Goal: Navigation & Orientation: Find specific page/section

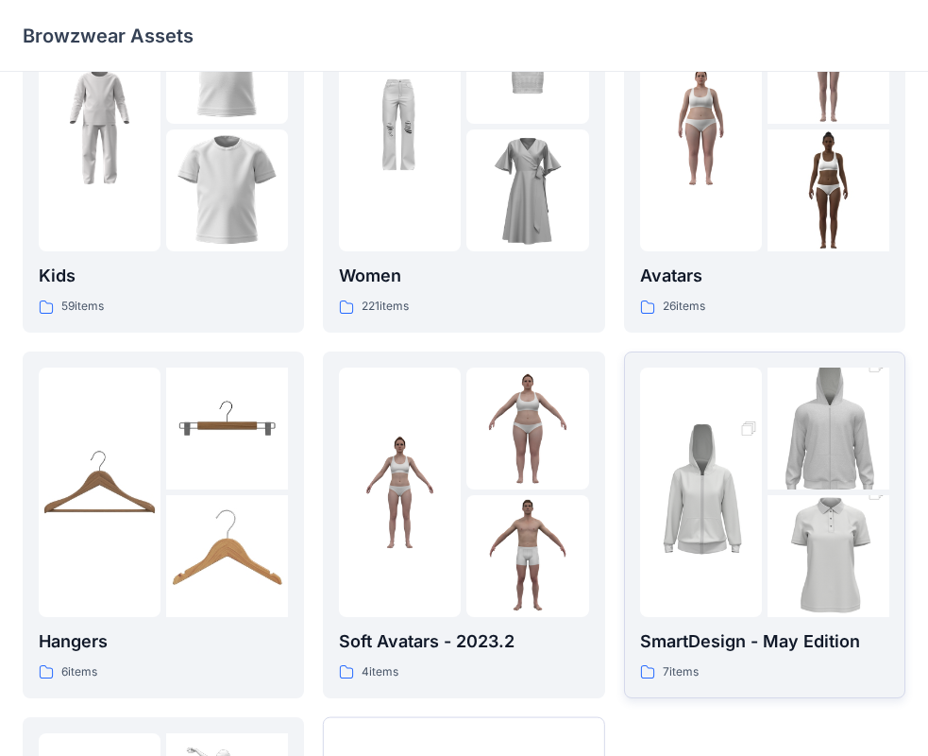
scroll to position [469, 0]
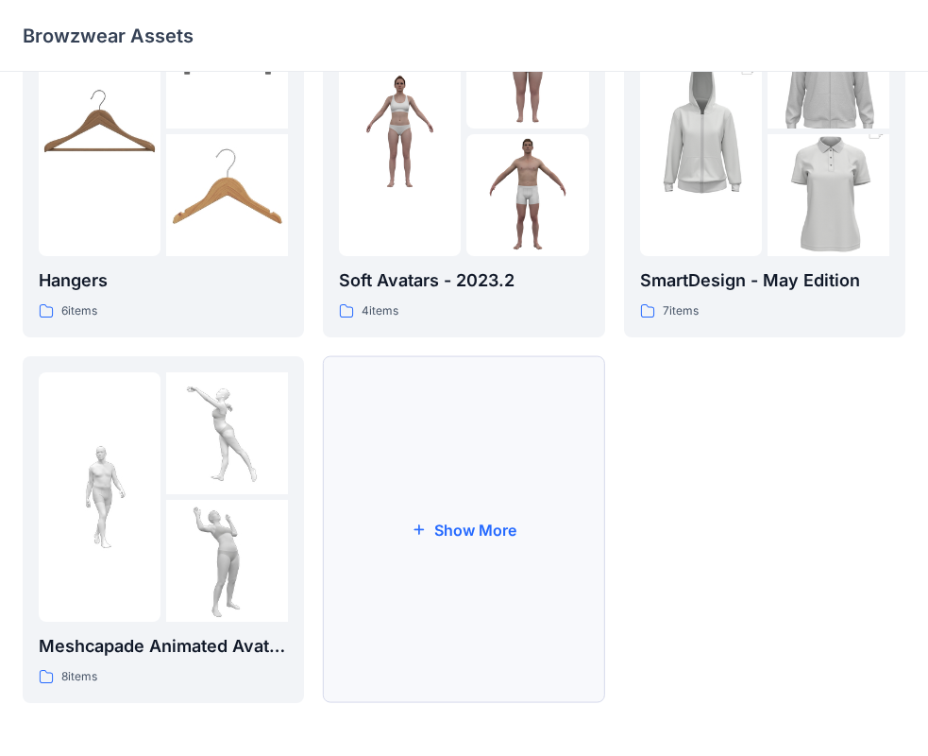
click at [422, 510] on button "Show More" at bounding box center [463, 529] width 281 height 347
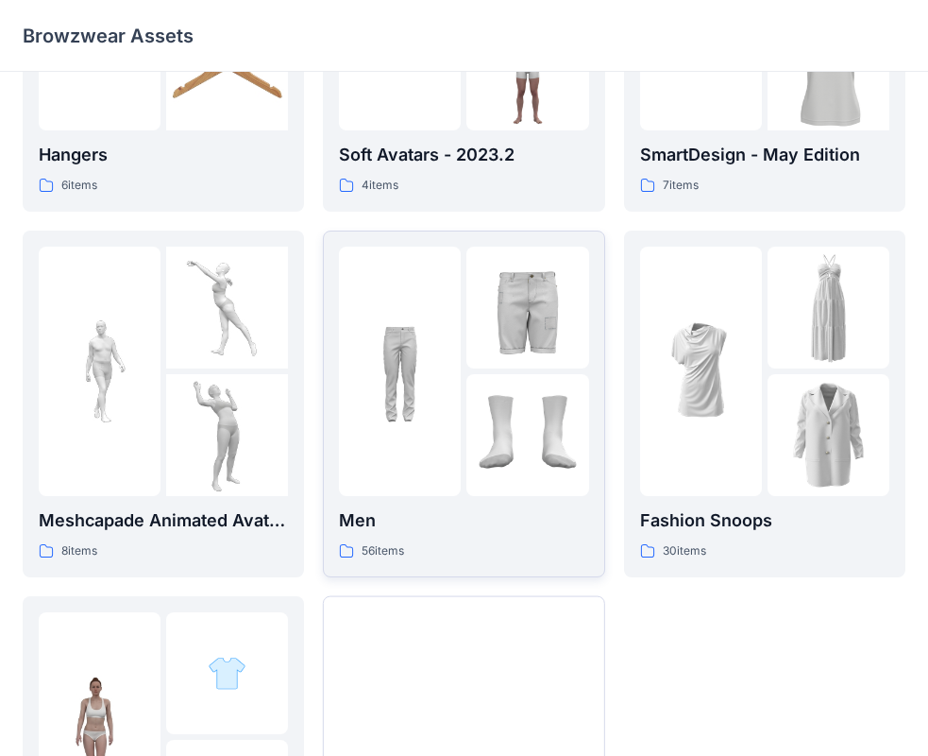
scroll to position [753, 0]
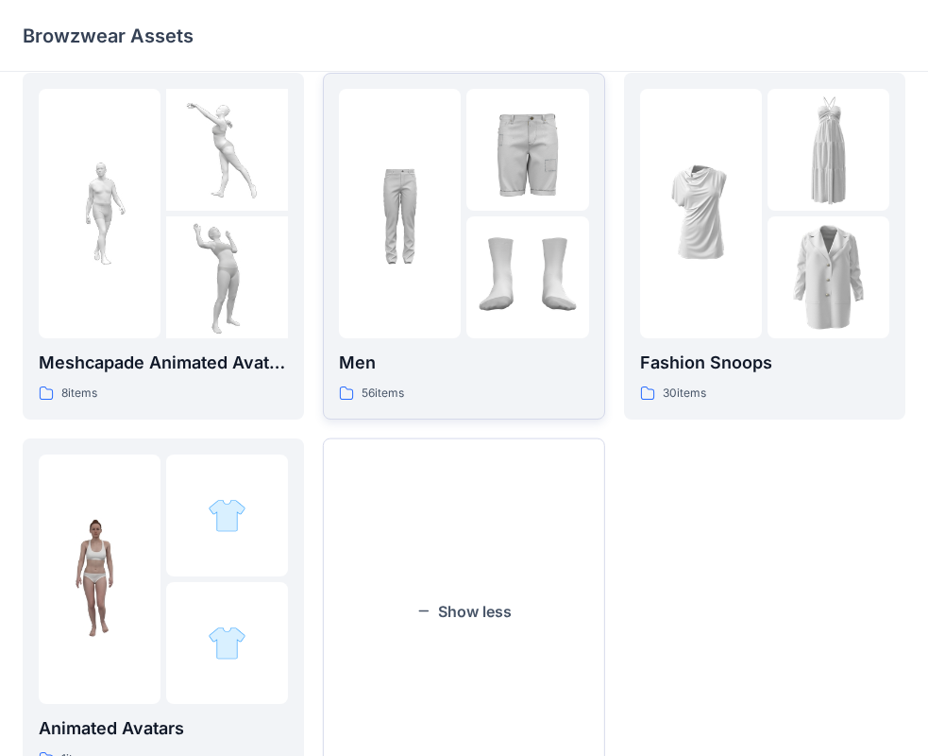
click at [380, 218] on img at bounding box center [400, 213] width 122 height 122
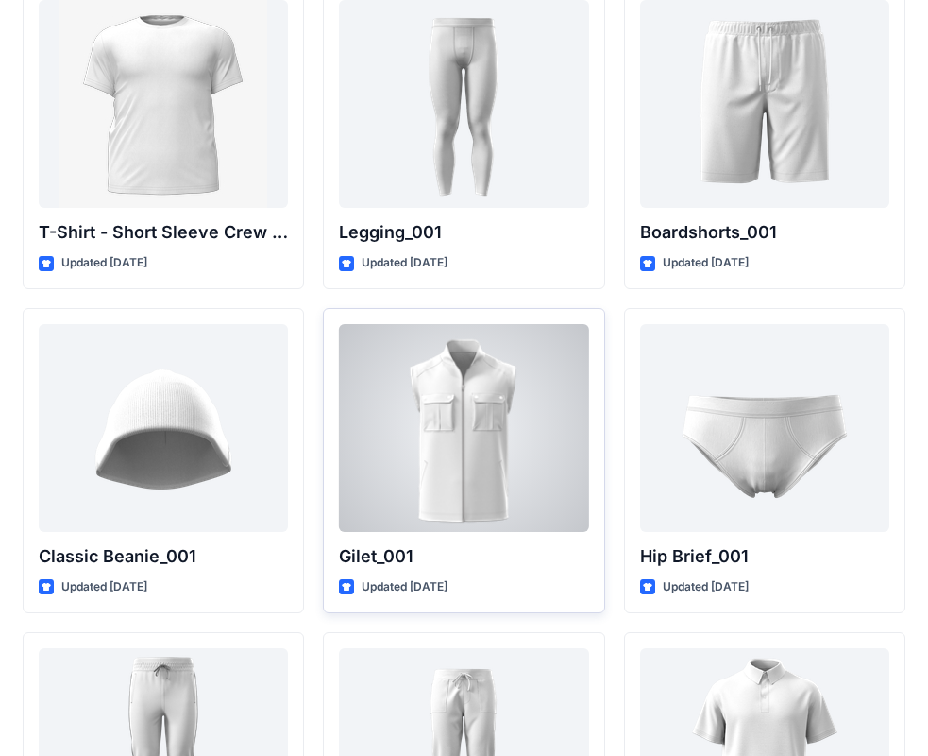
scroll to position [3199, 0]
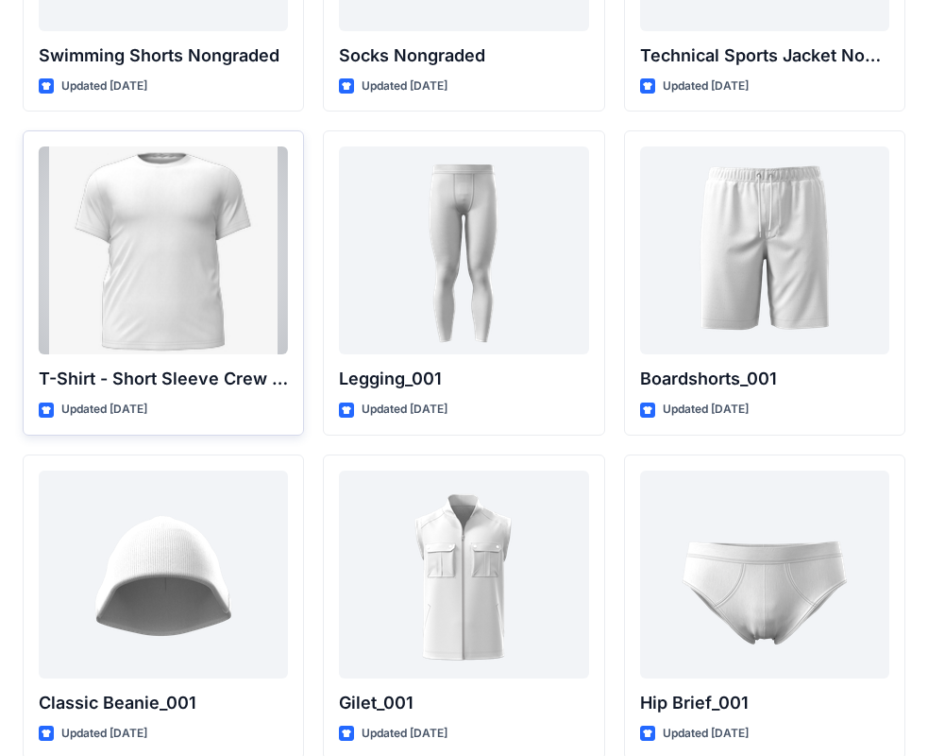
click at [150, 197] on div at bounding box center [163, 250] width 249 height 208
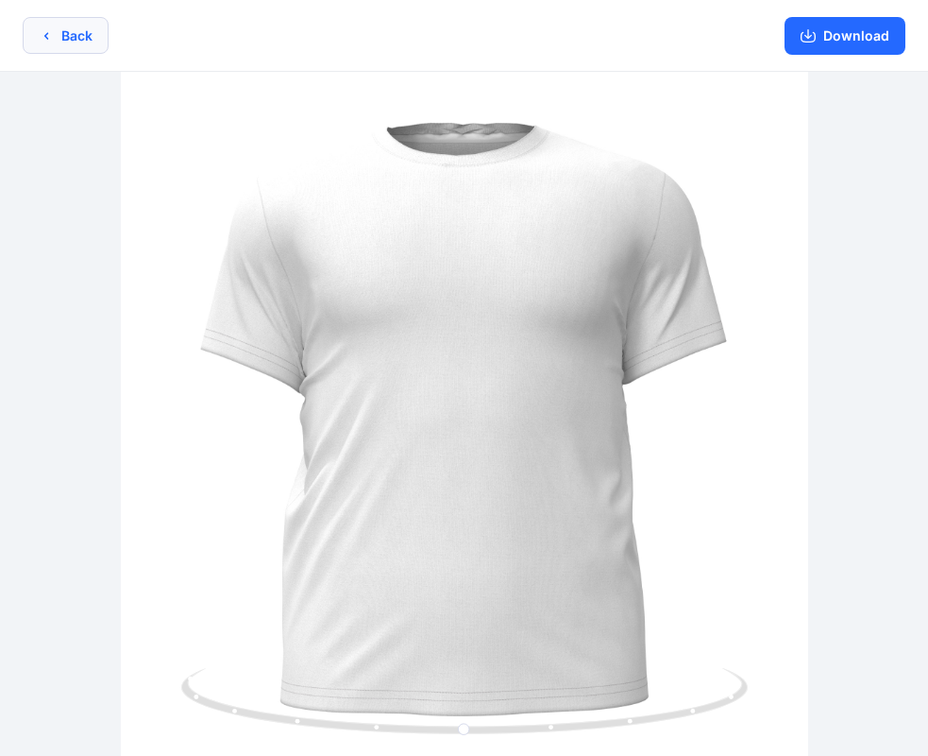
click at [83, 32] on button "Back" at bounding box center [66, 35] width 86 height 37
